Goal: Register for event/course

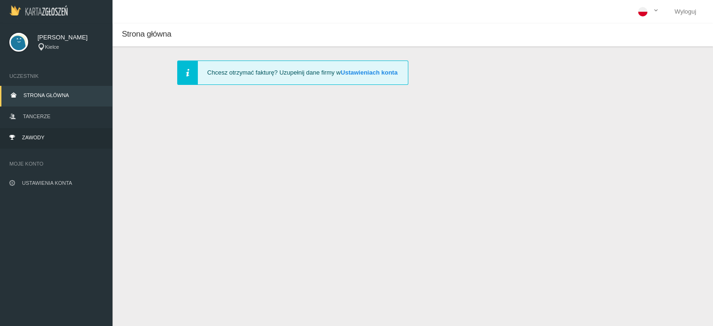
click at [49, 141] on link "Zawody" at bounding box center [56, 138] width 112 height 21
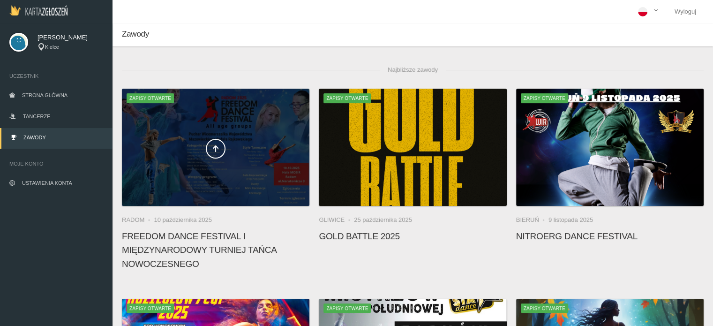
click at [176, 180] on div at bounding box center [215, 147] width 187 height 117
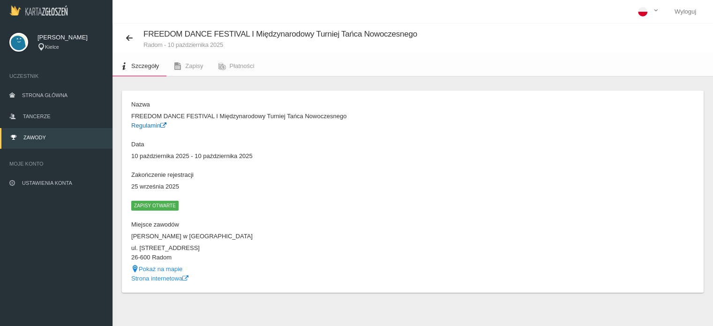
click at [150, 126] on link "Regulamin" at bounding box center [148, 125] width 35 height 7
click at [85, 141] on link "Zawody" at bounding box center [56, 138] width 112 height 21
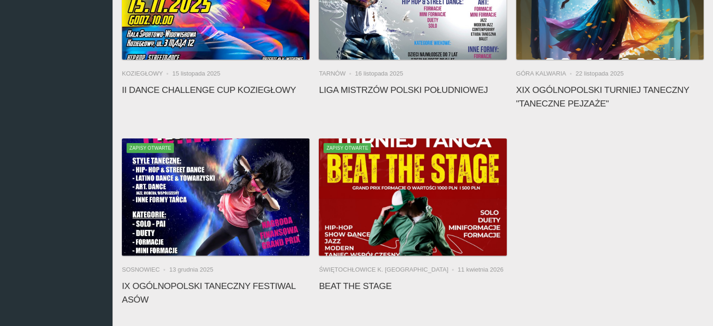
scroll to position [337, 0]
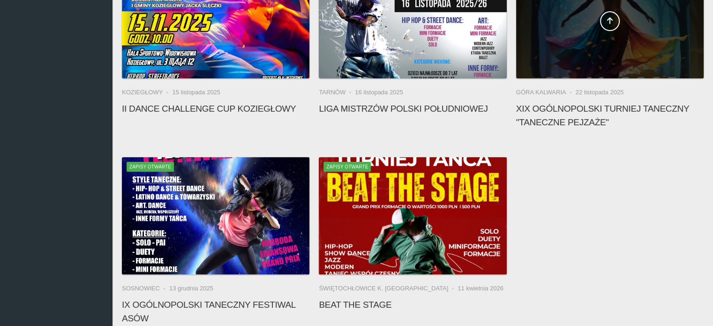
click at [587, 30] on div at bounding box center [609, 19] width 187 height 117
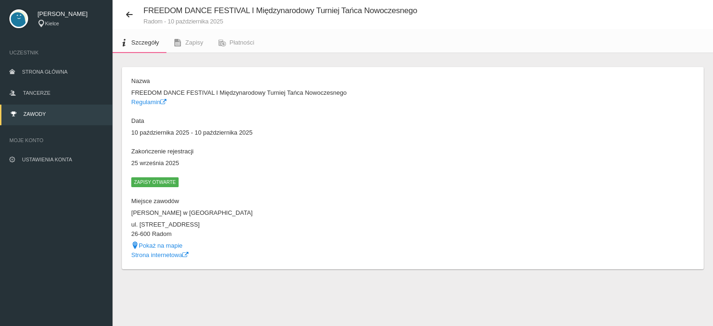
scroll to position [23, 0]
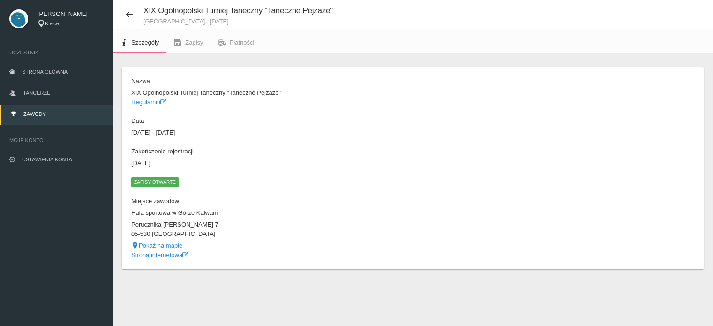
click at [154, 183] on span "Zapisy otwarte" at bounding box center [154, 181] width 47 height 9
click at [146, 103] on link "Regulamin" at bounding box center [148, 101] width 35 height 7
